Goal: Transaction & Acquisition: Purchase product/service

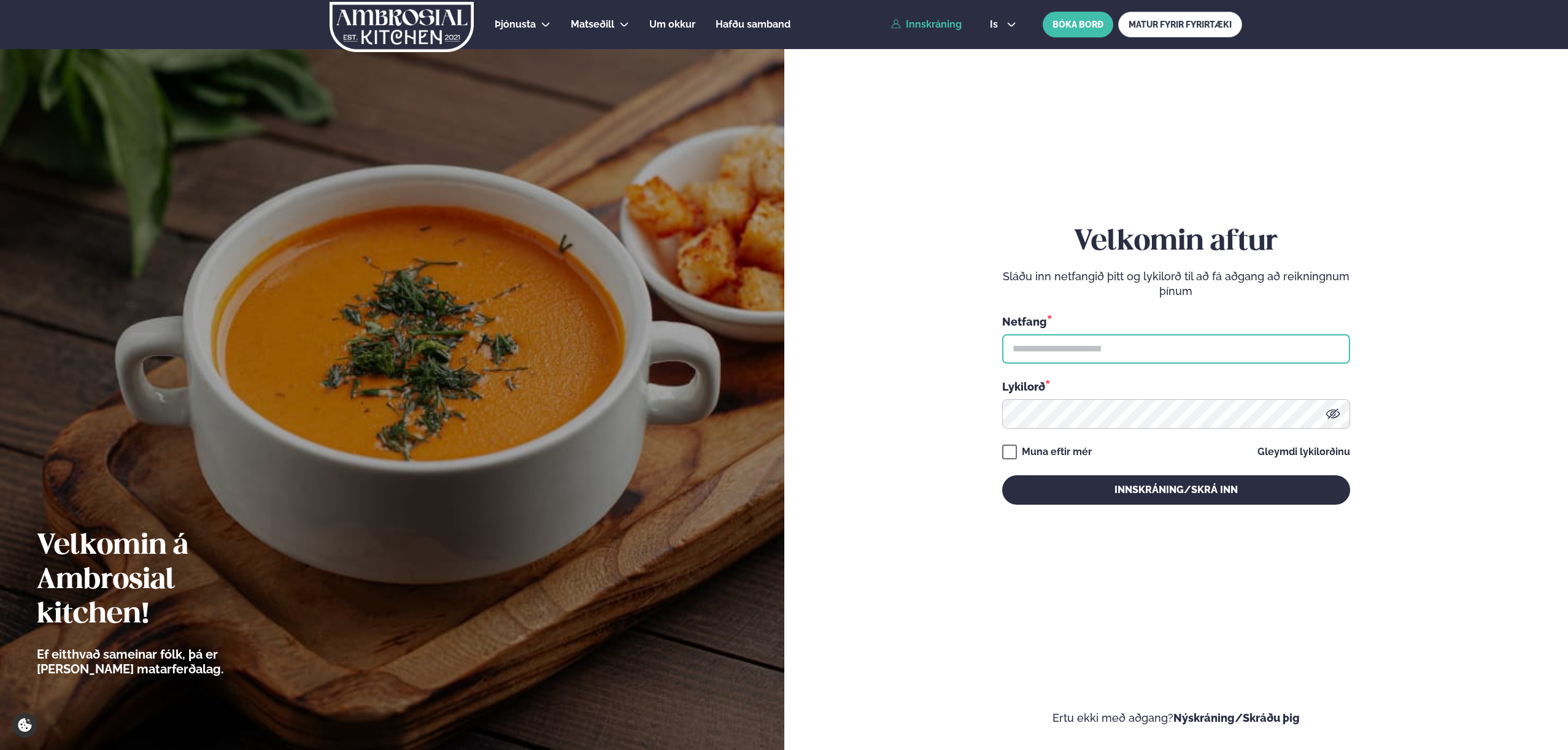
click at [1107, 351] on input "text" at bounding box center [1176, 349] width 347 height 29
type input "**********"
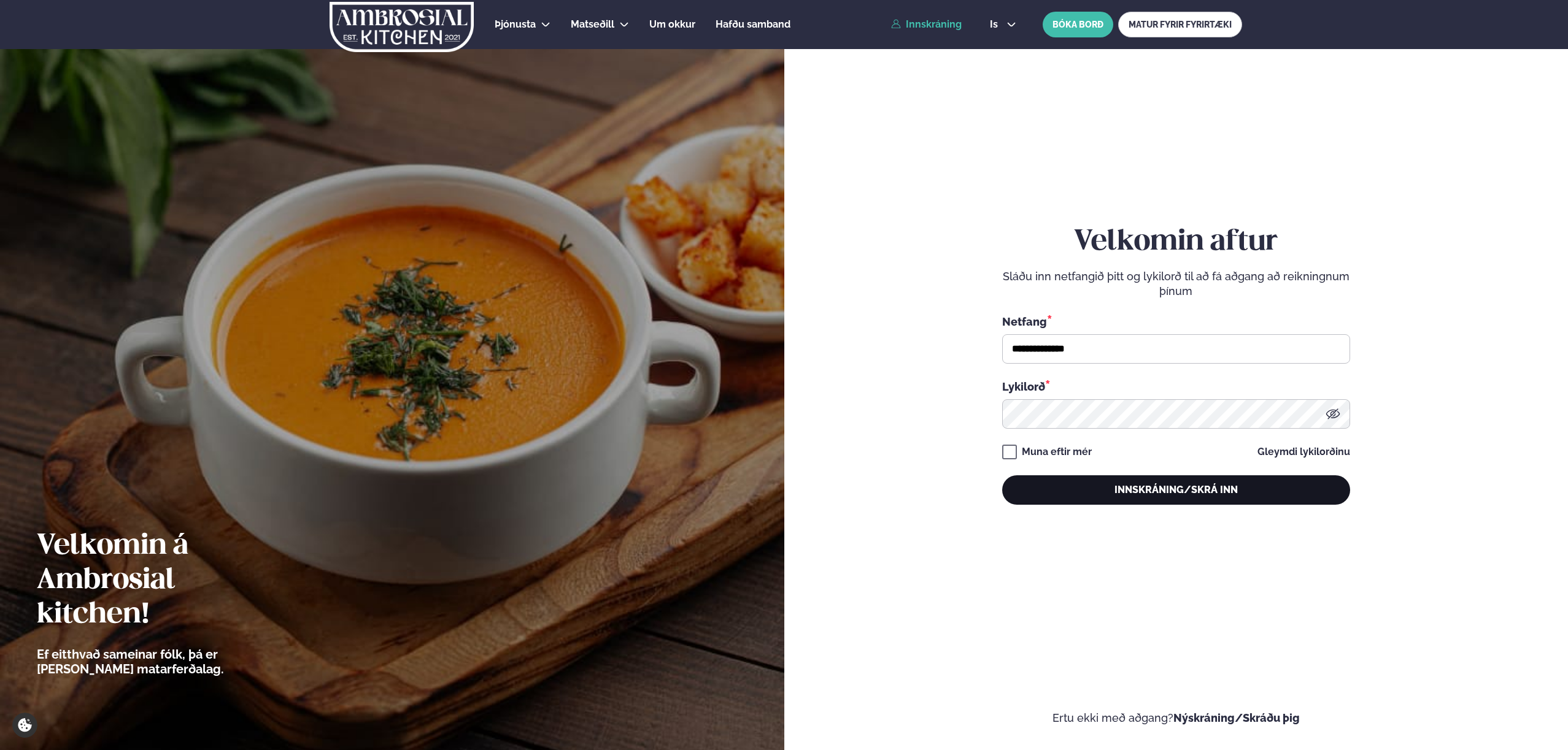
click at [1160, 490] on button "Innskráning/Skrá inn" at bounding box center [1176, 490] width 347 height 29
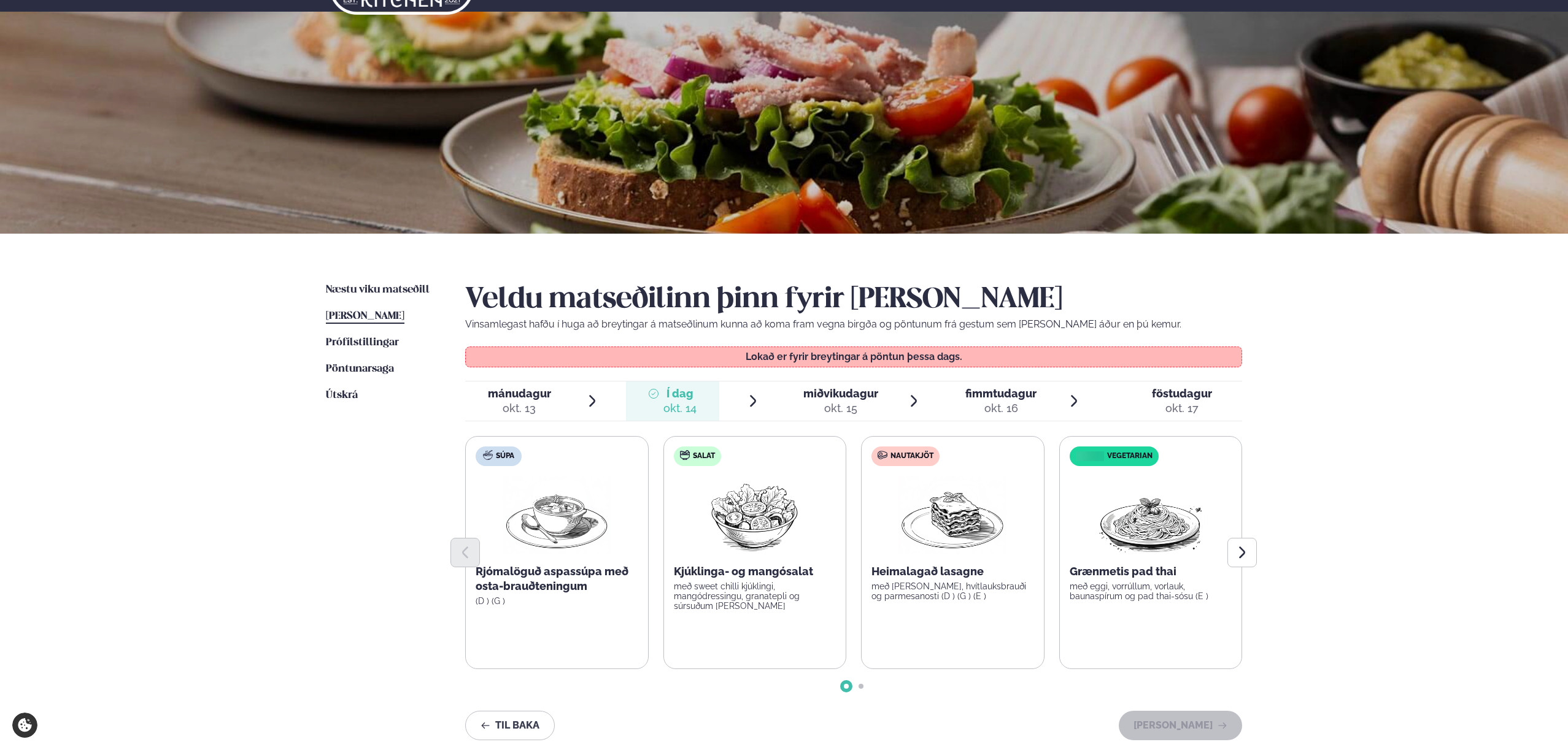
scroll to position [215, 0]
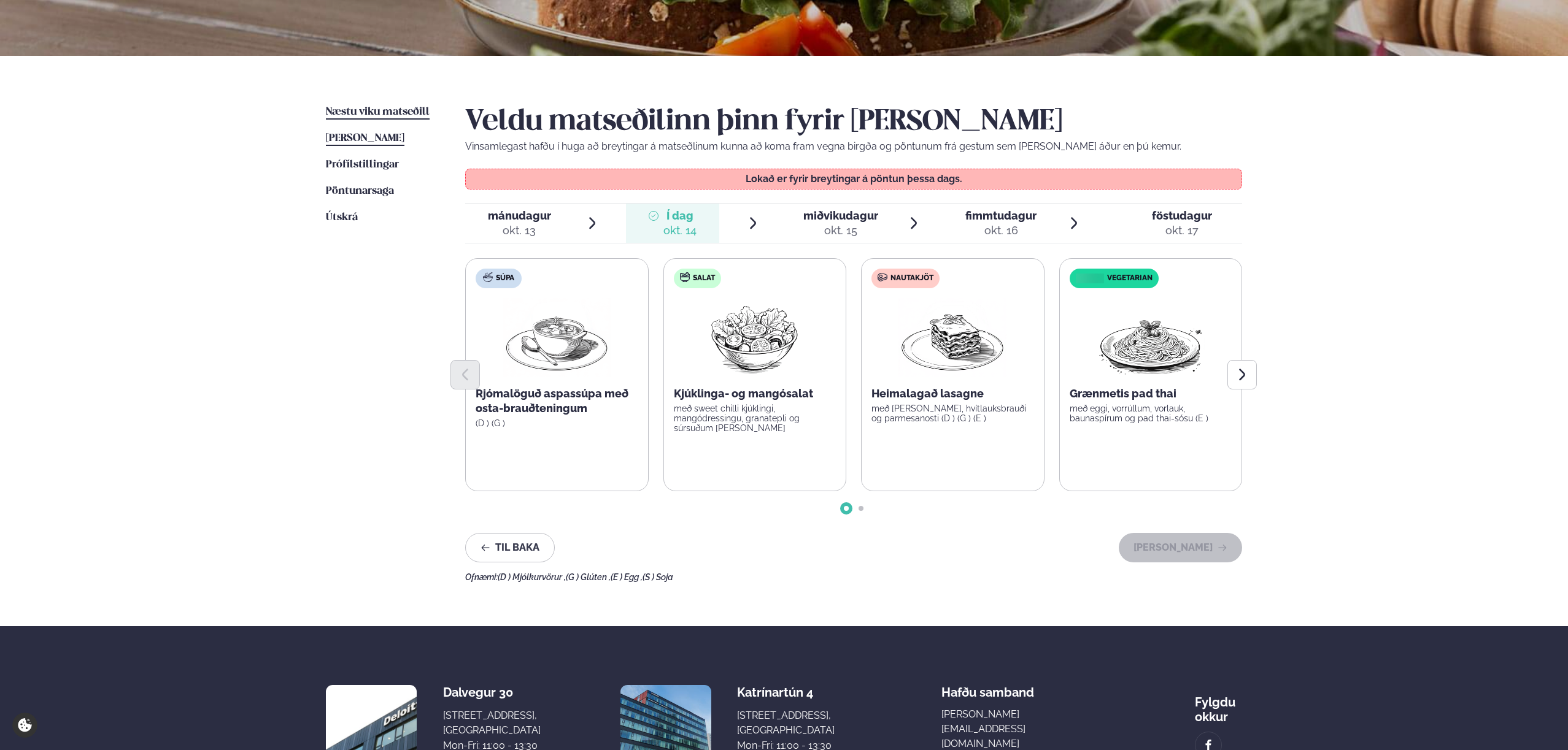
click at [413, 110] on span "Næstu viku matseðill" at bounding box center [378, 112] width 104 height 11
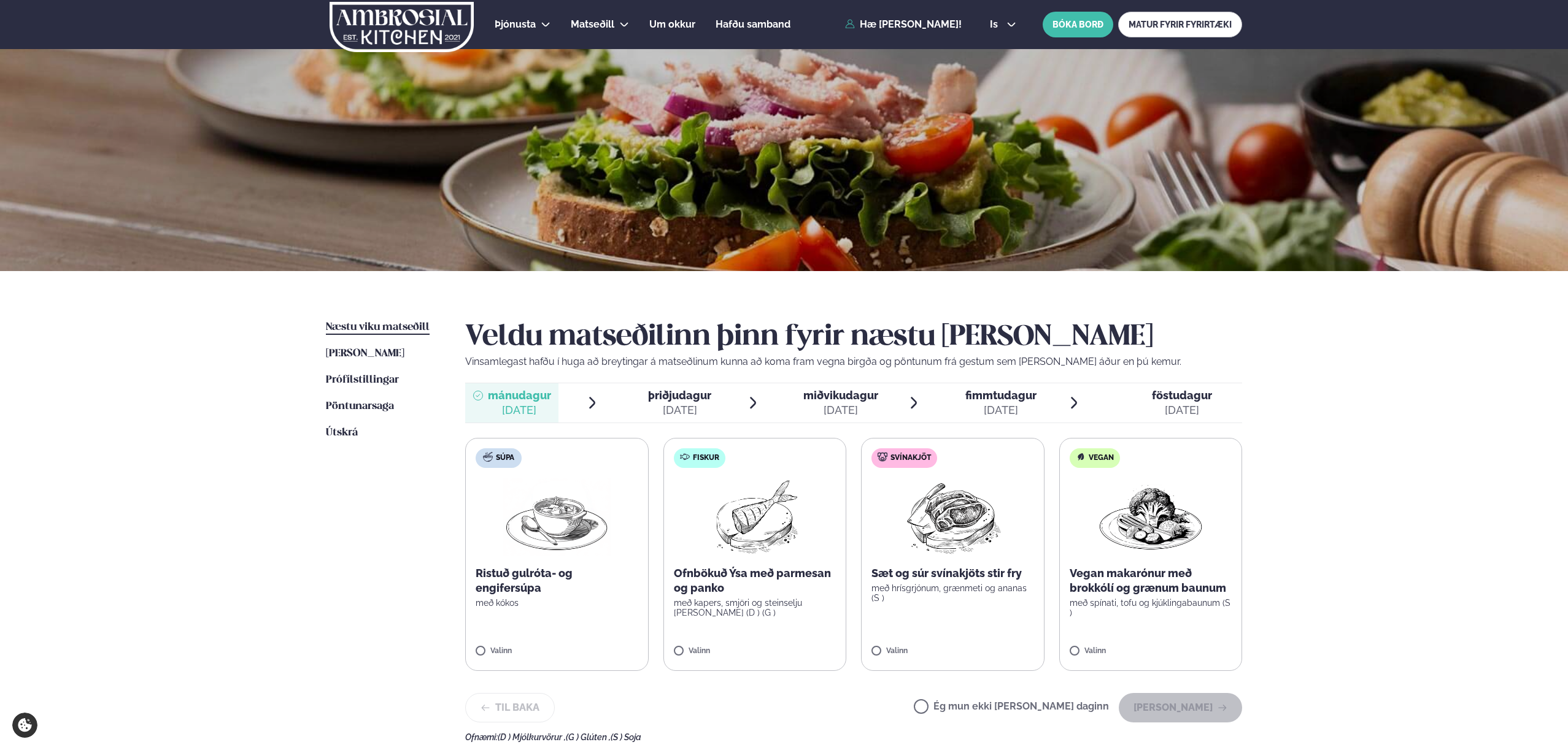
click at [740, 653] on div "Valinn" at bounding box center [754, 652] width 163 height 11
click at [1182, 703] on button "[PERSON_NAME]" at bounding box center [1180, 707] width 124 height 29
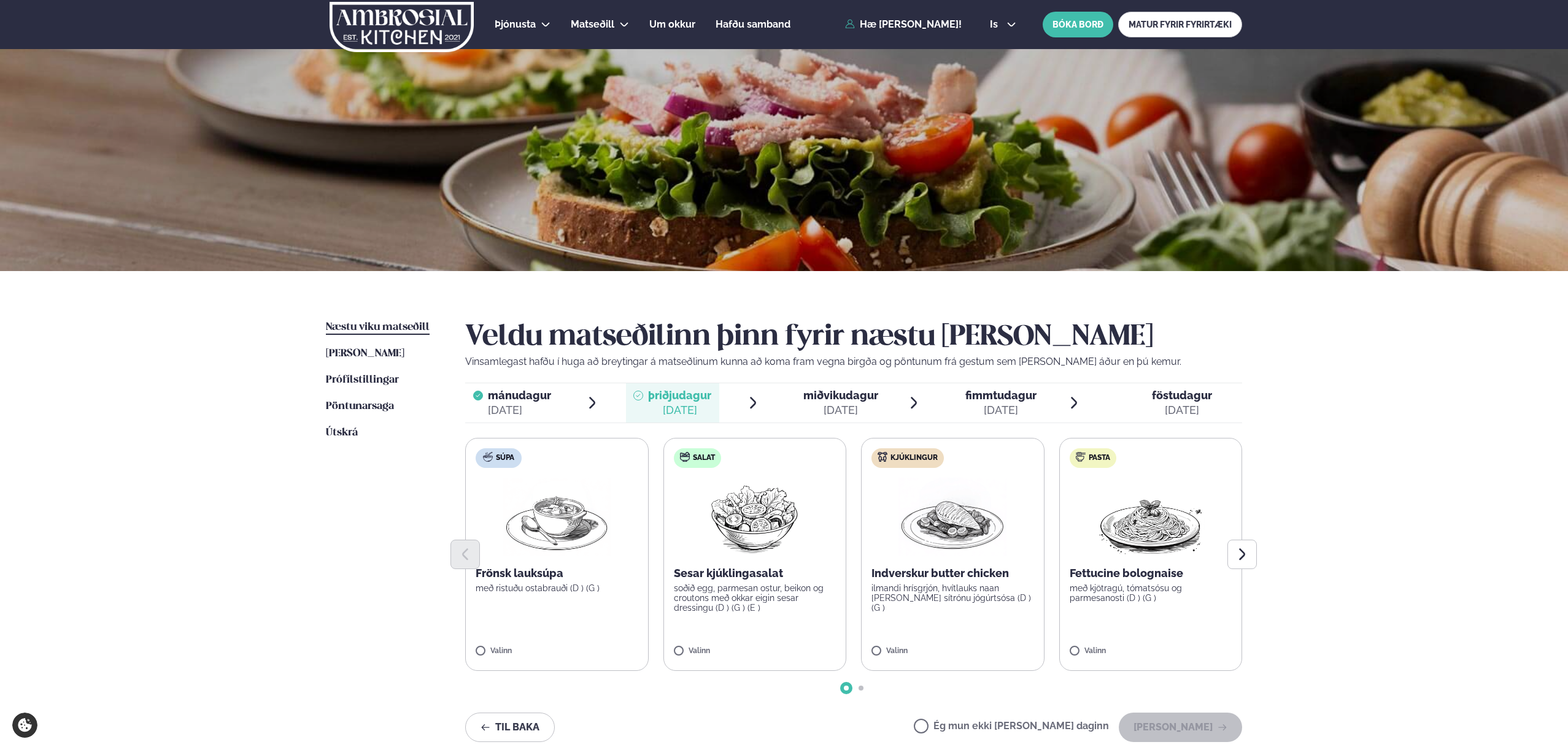
click at [951, 641] on label "Kjúklingur Indverskur butter chicken ilmandi hrísgrjón, hvítlauks naan [PERSON_…" at bounding box center [953, 554] width 184 height 233
click at [1211, 726] on button "[PERSON_NAME]" at bounding box center [1180, 728] width 124 height 29
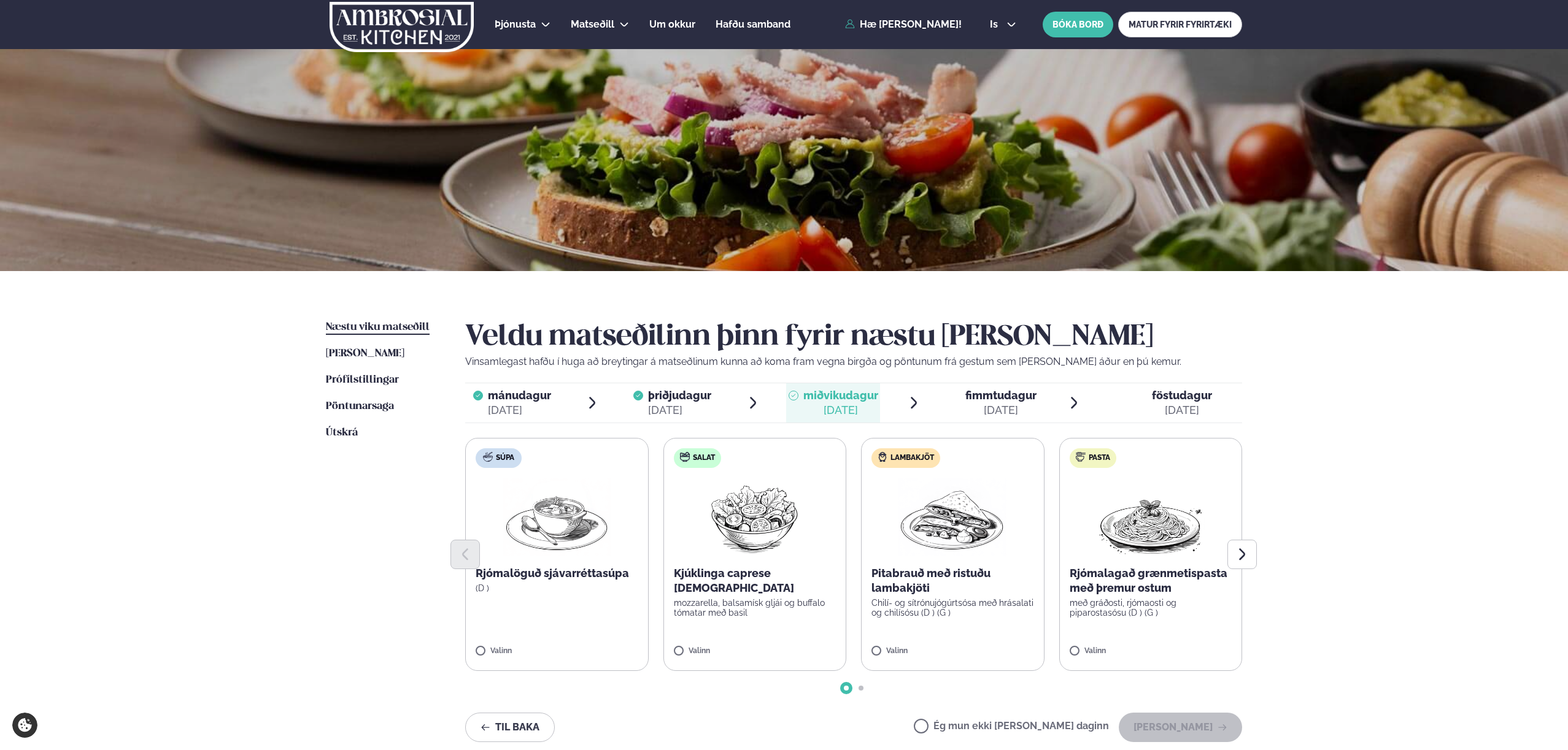
click at [970, 646] on label "Lambakjöt Pitabrauð með ristuðu lambakjöti Chilí- og sítrónujógúrtsósa með hrás…" at bounding box center [953, 554] width 184 height 233
click at [1209, 728] on button "[PERSON_NAME]" at bounding box center [1180, 728] width 124 height 29
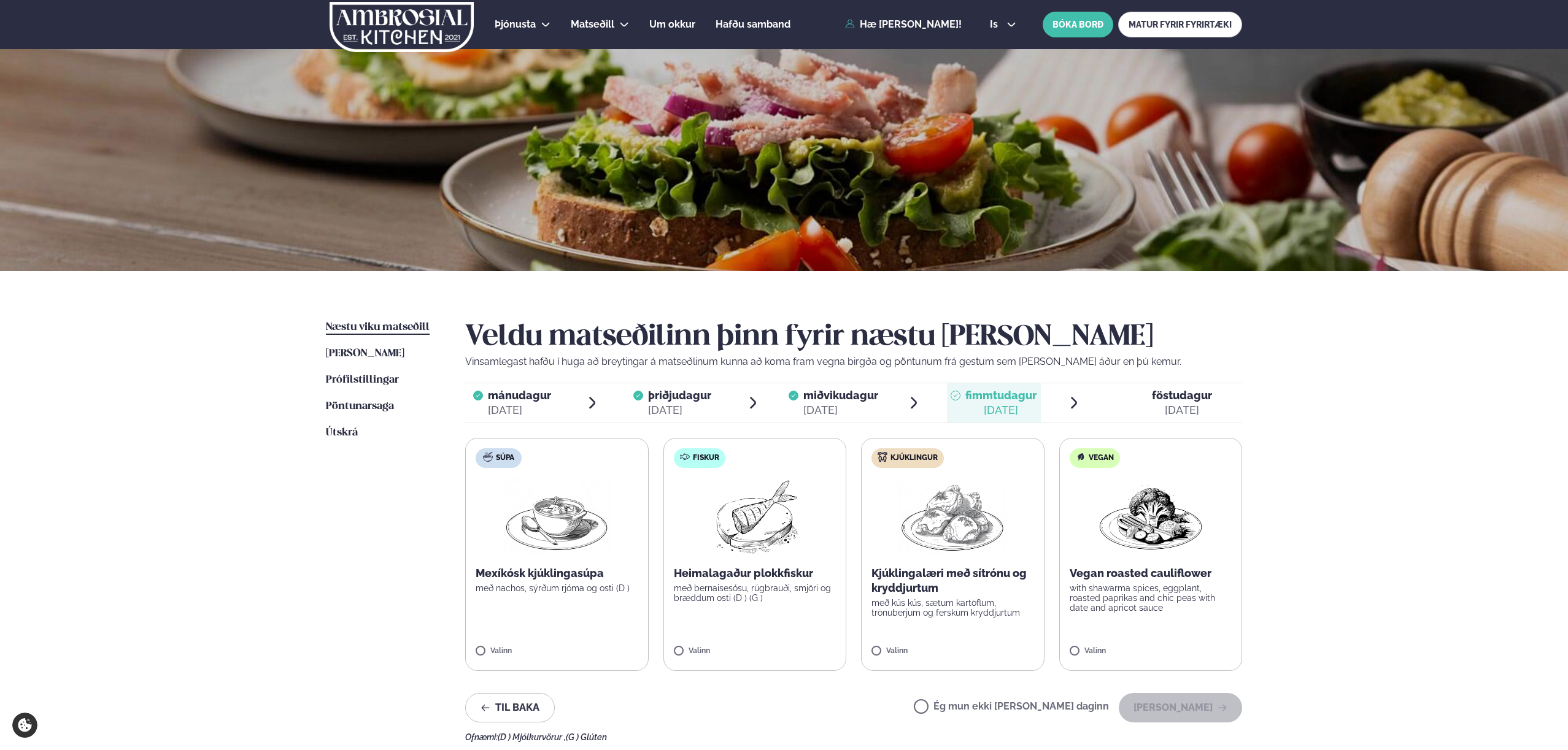
click at [982, 706] on label "Ég mun ekki [PERSON_NAME] daginn" at bounding box center [1011, 707] width 196 height 13
click at [1185, 706] on button "[PERSON_NAME]" at bounding box center [1180, 707] width 124 height 29
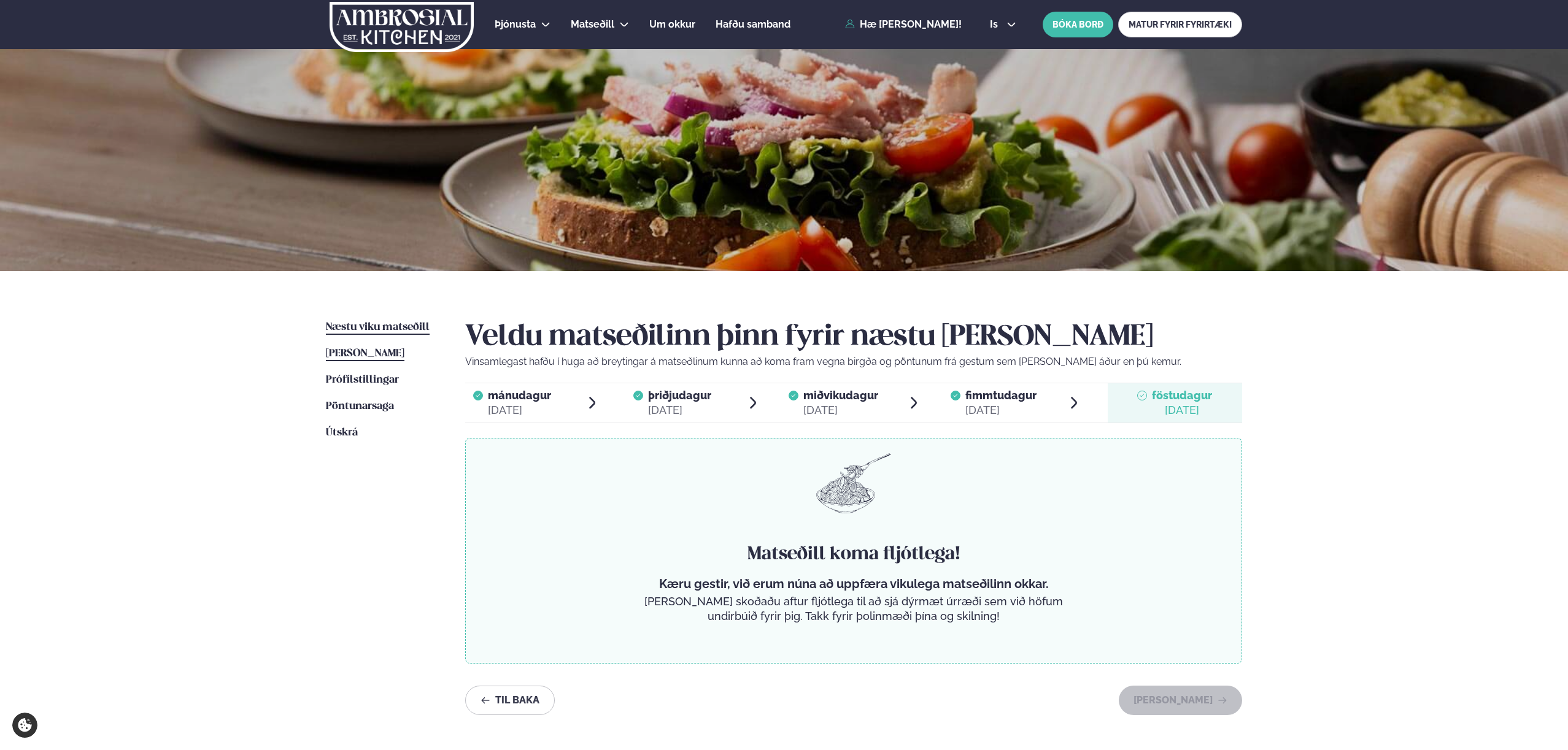
click at [386, 355] on span "[PERSON_NAME]" at bounding box center [365, 353] width 79 height 11
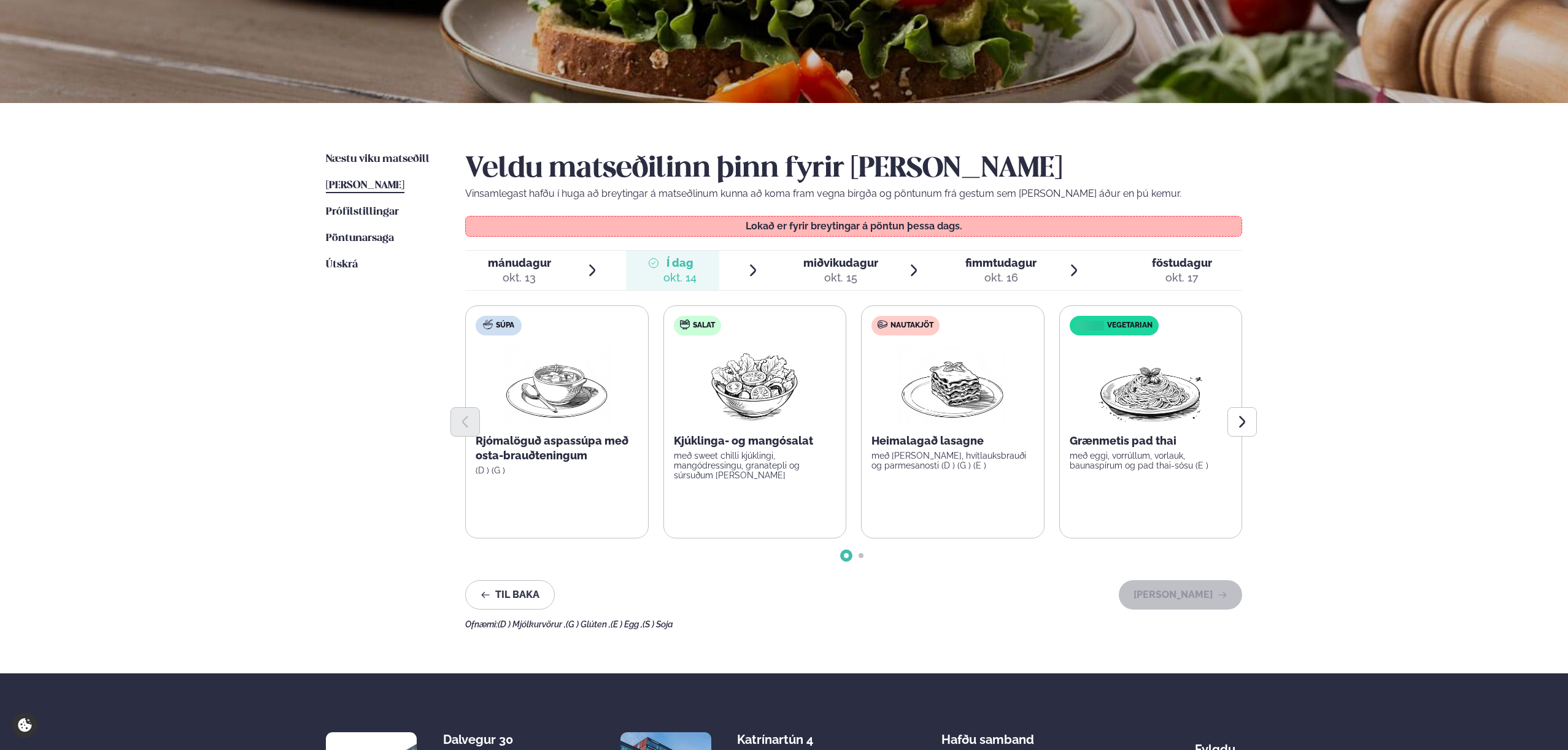
scroll to position [259, 0]
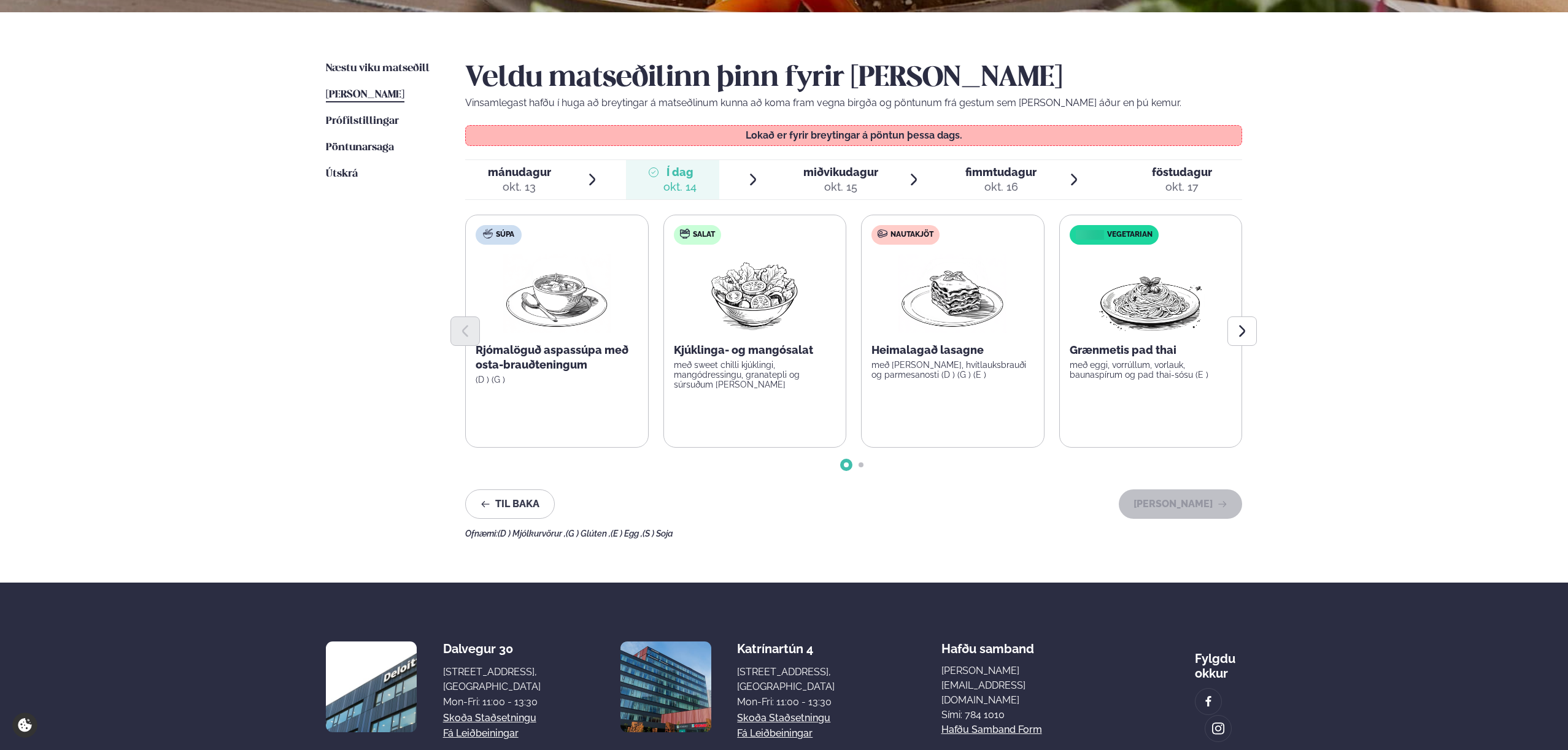
click at [535, 186] on div "okt. 13" at bounding box center [519, 187] width 63 height 15
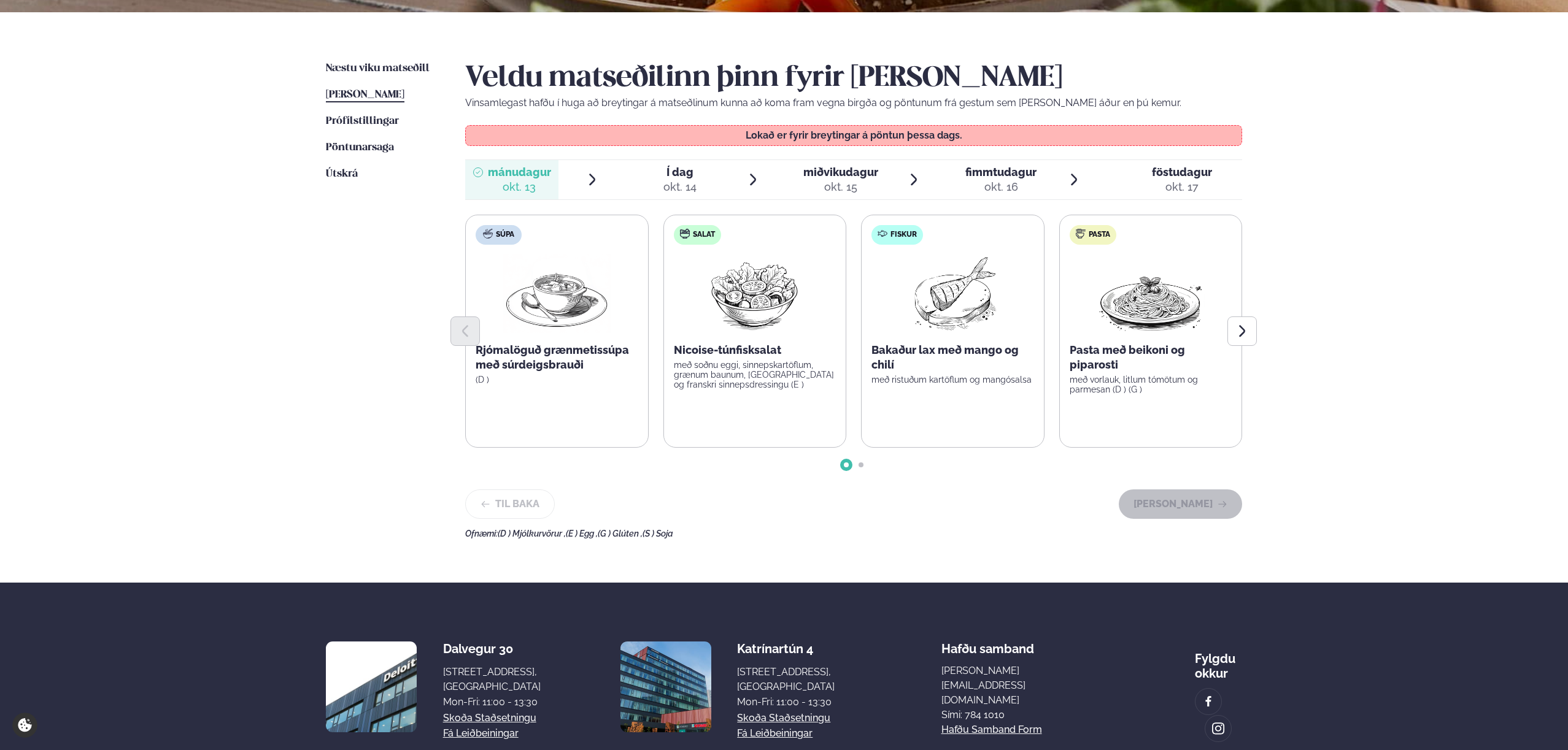
click at [675, 184] on div "okt. 14" at bounding box center [680, 187] width 33 height 15
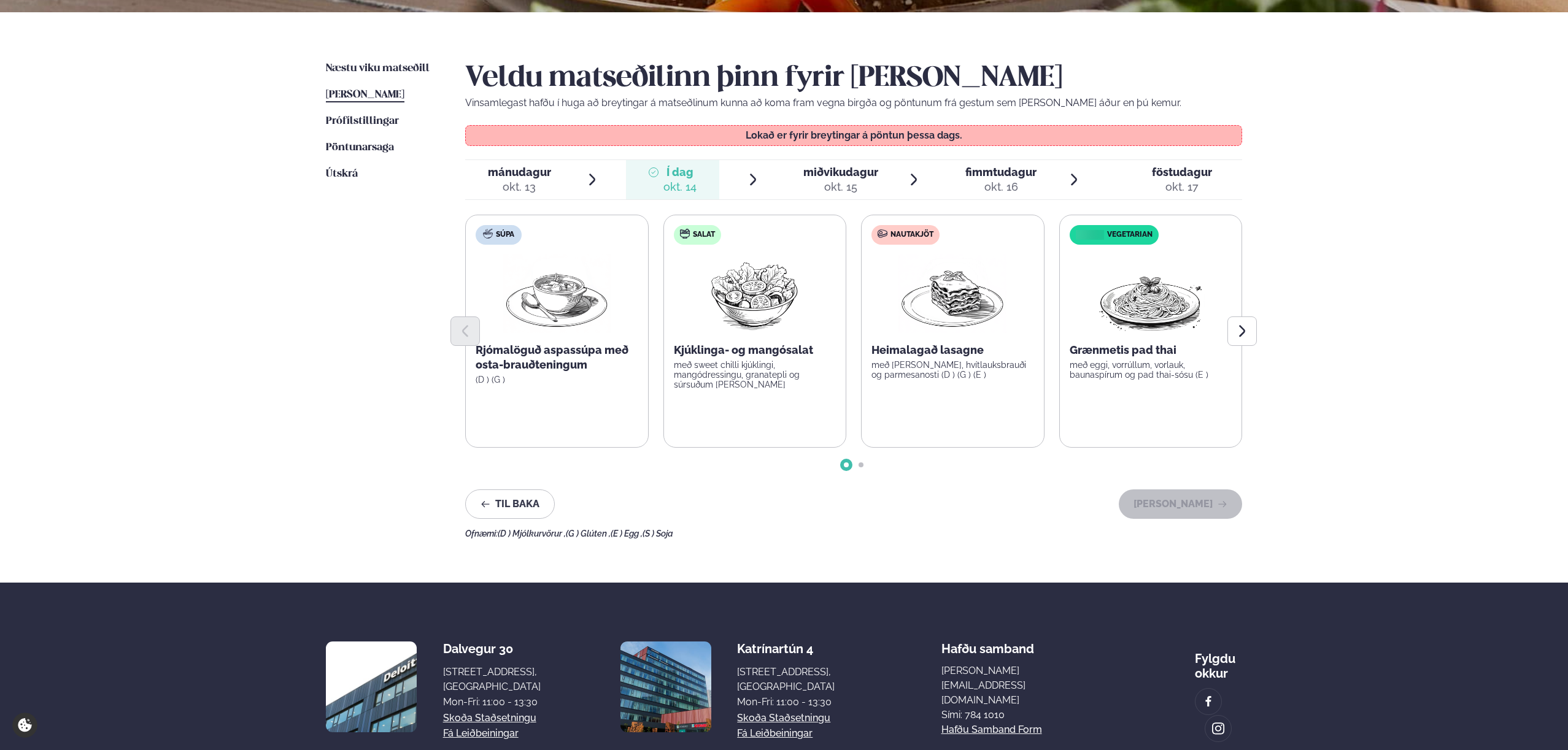
click at [836, 173] on span "miðvikudagur" at bounding box center [840, 171] width 75 height 13
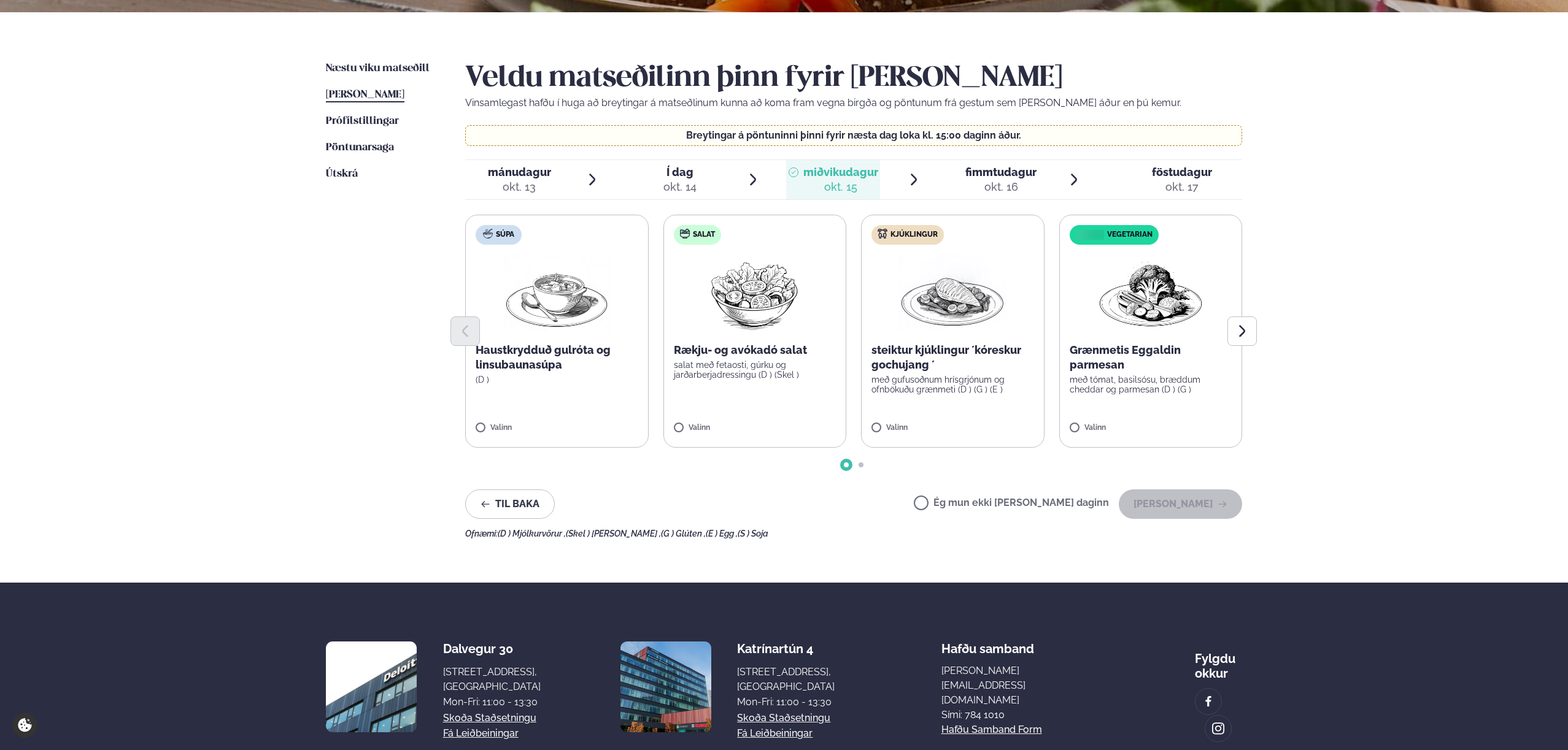
click at [941, 438] on label "Kjúklingur steiktur kjúklingur ´kóreskur gochujang ´ með gufusoðnum hrísgrjónum…" at bounding box center [953, 332] width 184 height 233
click at [744, 419] on label "Salat Rækju- og avókadó salat salat með fetaosti, gúrku og jarðarberjadressingu…" at bounding box center [755, 332] width 184 height 233
click at [762, 353] on p "Rækju- og avókadó salat" at bounding box center [754, 349] width 163 height 15
click at [1184, 500] on button "[PERSON_NAME]" at bounding box center [1180, 504] width 124 height 29
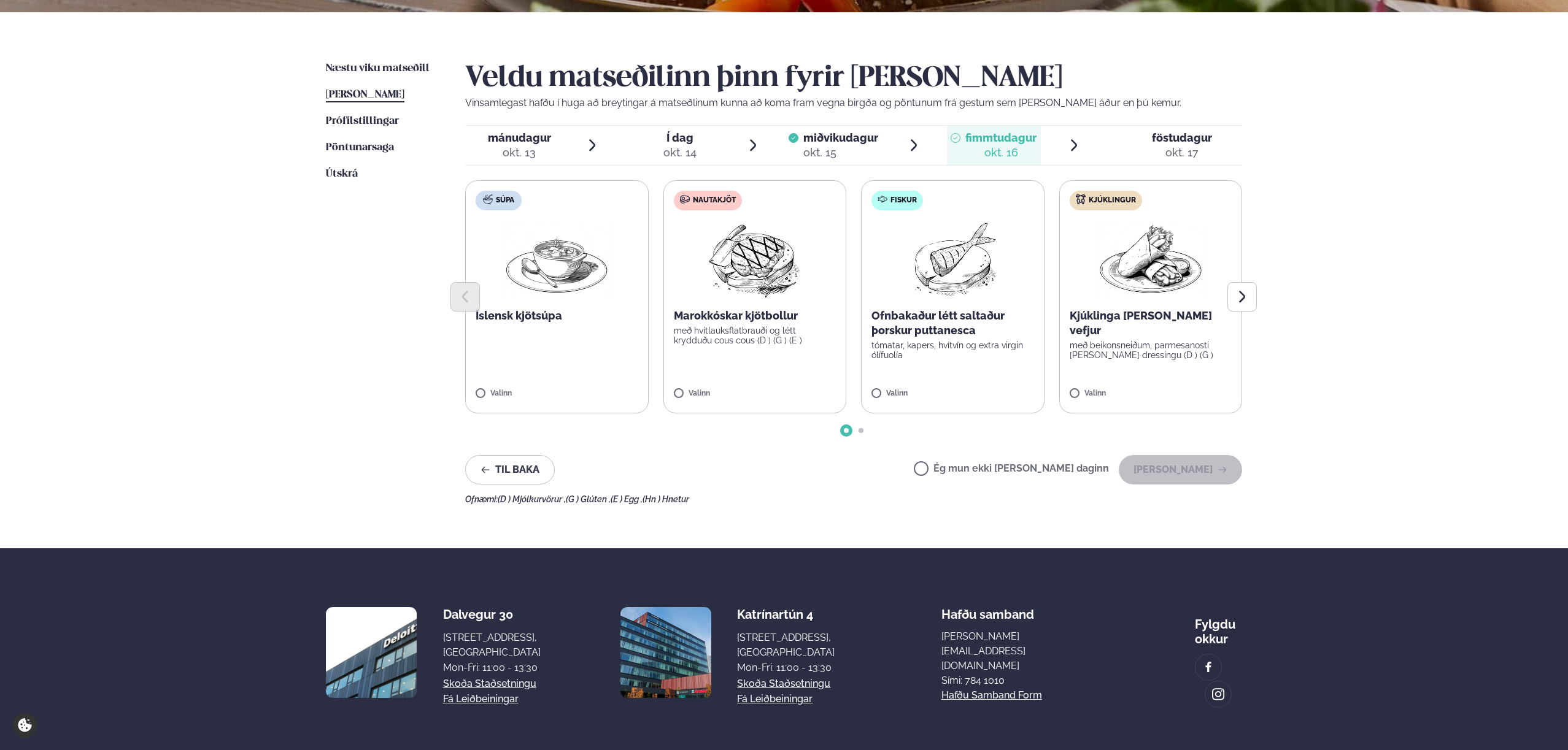
click at [1099, 383] on label "Kjúklingur Kjúklinga [PERSON_NAME] vefjur með beikonsneiðum, parmesanosti [PERS…" at bounding box center [1150, 297] width 184 height 233
click at [1177, 457] on button "[PERSON_NAME]" at bounding box center [1180, 470] width 124 height 29
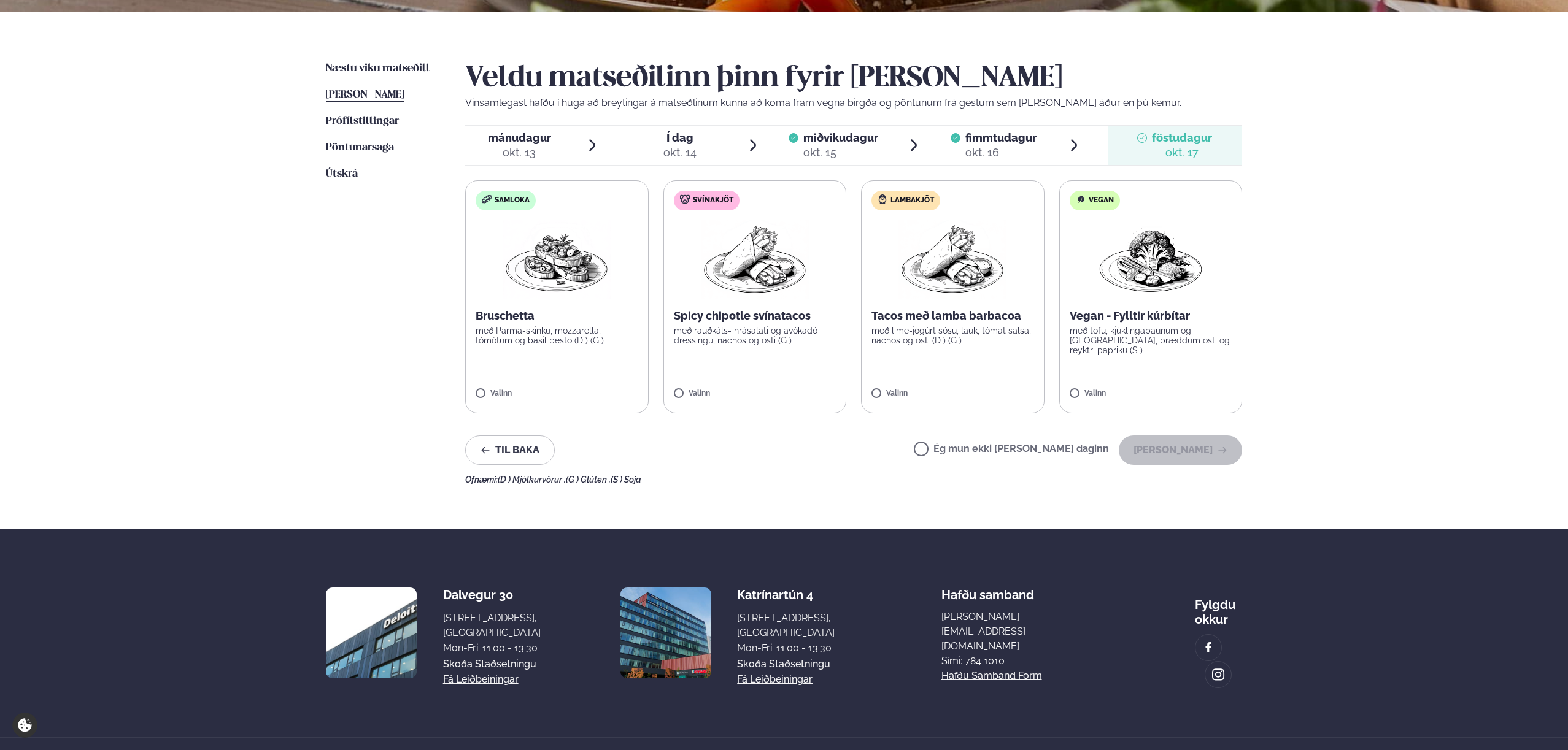
click at [564, 376] on label "Samloka Bruschetta með Parma-skinku, mozzarella, tómötum og basil pestó (D ) (G…" at bounding box center [557, 297] width 184 height 233
click at [1186, 447] on button "[PERSON_NAME]" at bounding box center [1180, 450] width 124 height 29
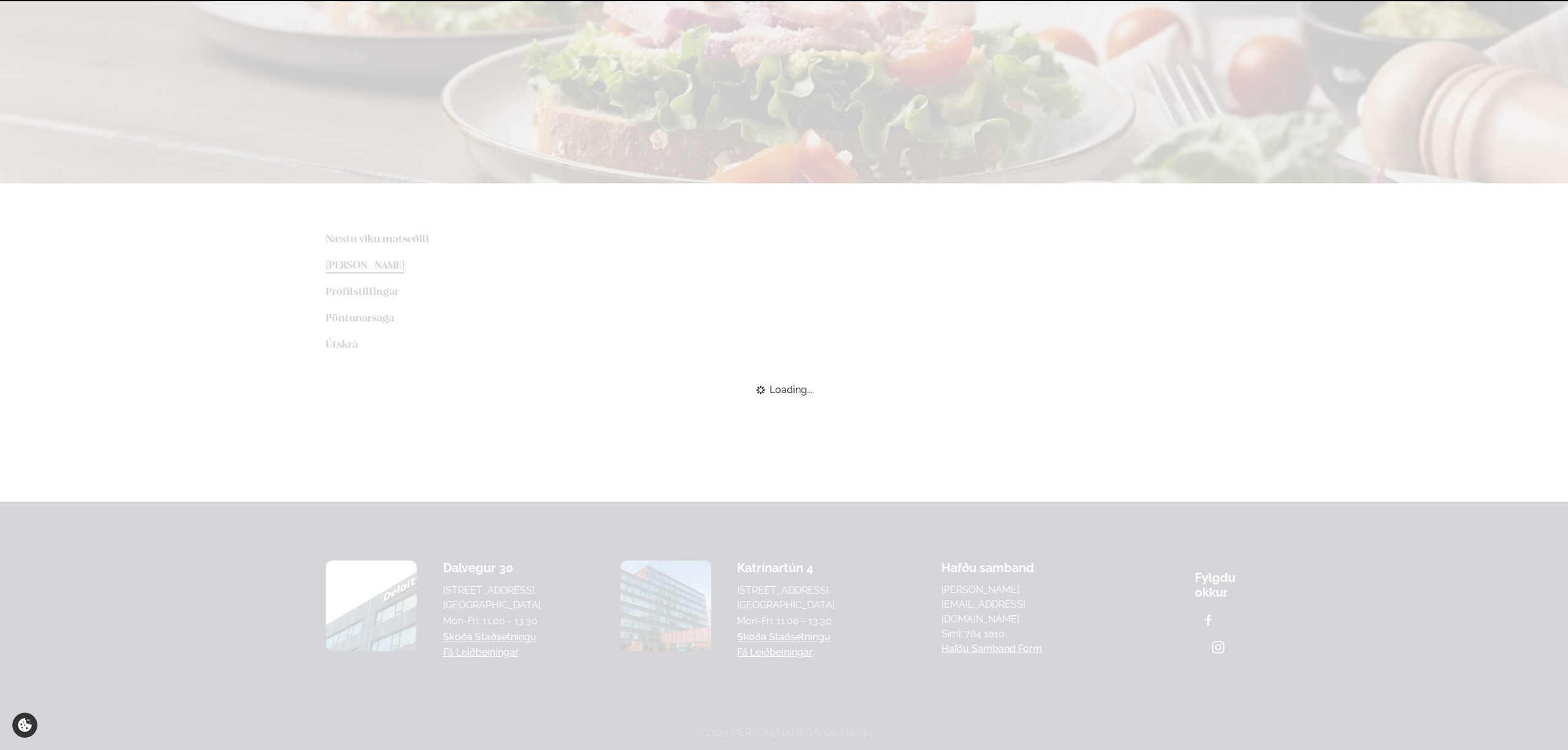
scroll to position [166, 0]
